Goal: Go to known website: Access a specific website the user already knows

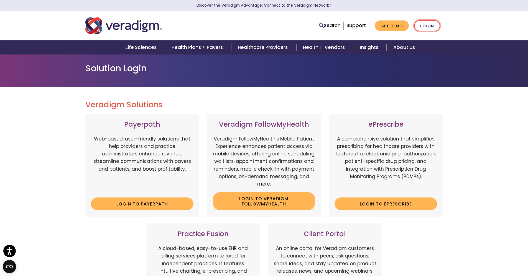
click at [431, 26] on link "Login" at bounding box center [427, 25] width 26 height 11
click at [429, 27] on link "Login" at bounding box center [427, 25] width 26 height 11
click at [267, 48] on link "Healthcare Providers" at bounding box center [263, 47] width 65 height 14
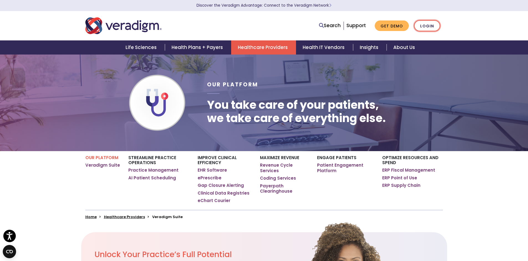
click at [427, 27] on link "Login" at bounding box center [427, 25] width 26 height 11
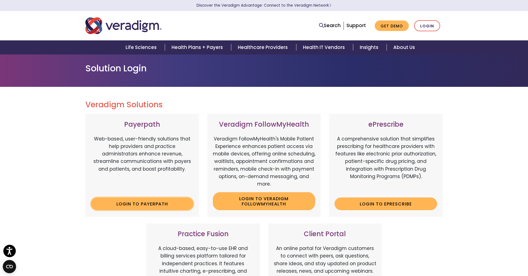
click at [119, 199] on link "Login to Payerpath" at bounding box center [142, 204] width 102 height 13
click at [369, 207] on link "Login to ePrescribe" at bounding box center [385, 204] width 102 height 13
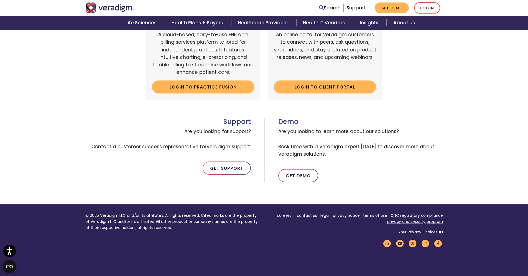
scroll to position [261, 0]
